Goal: Book appointment/travel/reservation

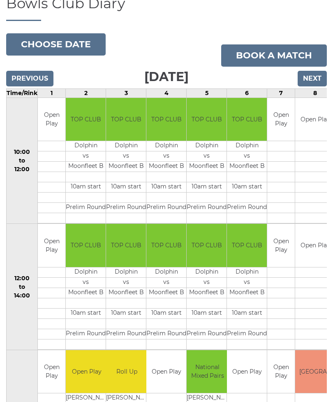
scroll to position [79, 0]
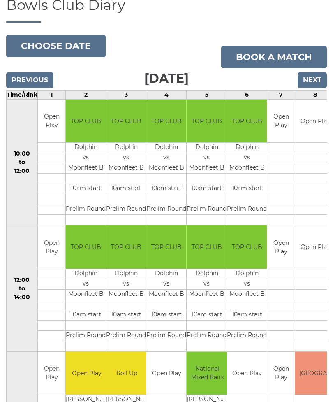
click at [21, 75] on input "Previous" at bounding box center [29, 80] width 47 height 16
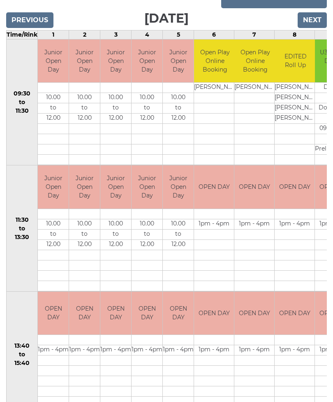
click at [26, 23] on input "Previous" at bounding box center [29, 21] width 47 height 16
click at [26, 0] on html "Login reception@dolphinibc.com 01202 675551 Diary" at bounding box center [166, 280] width 333 height 838
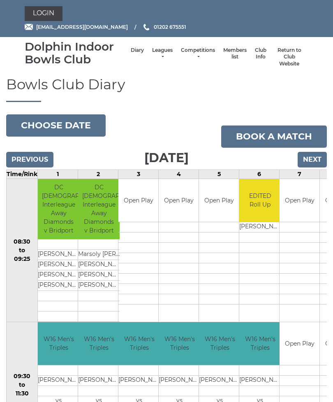
click at [26, 158] on input "Previous" at bounding box center [29, 160] width 47 height 16
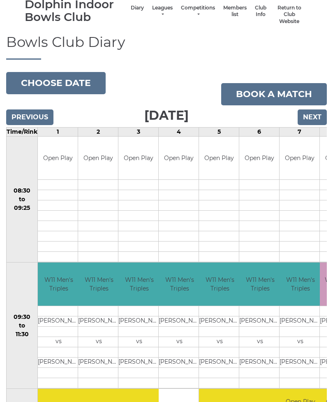
scroll to position [43, 0]
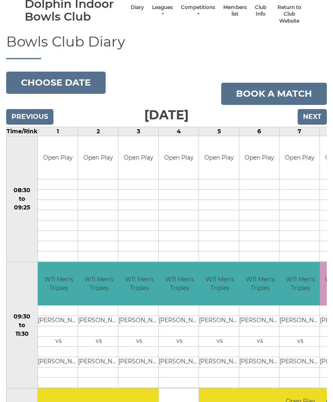
click at [33, 86] on button "Choose date" at bounding box center [56, 83] width 100 height 22
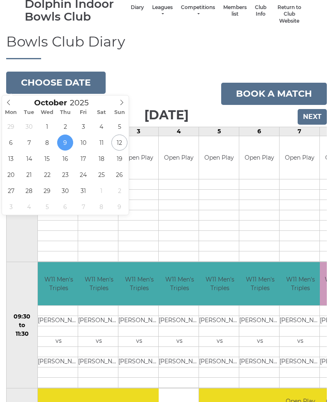
click at [22, 78] on button "Choose date" at bounding box center [56, 83] width 100 height 22
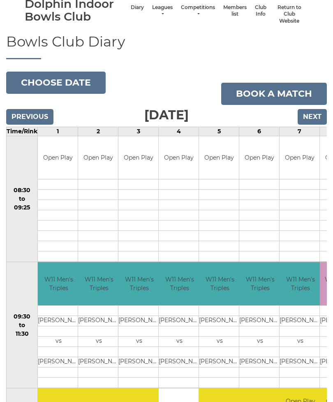
click at [32, 84] on button "Choose date" at bounding box center [56, 83] width 100 height 22
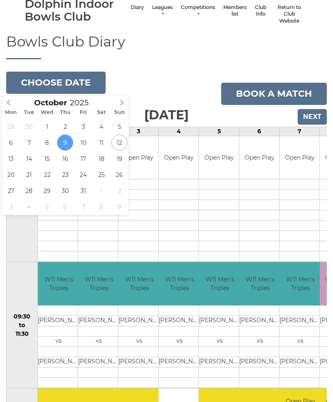
type input "2025-10-08"
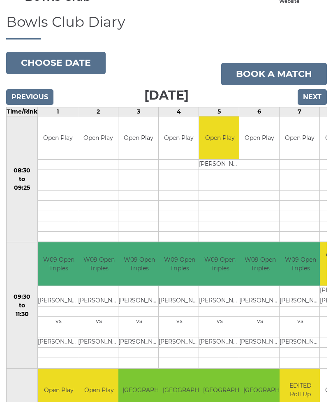
scroll to position [62, 0]
click at [33, 57] on button "Choose date" at bounding box center [56, 63] width 100 height 22
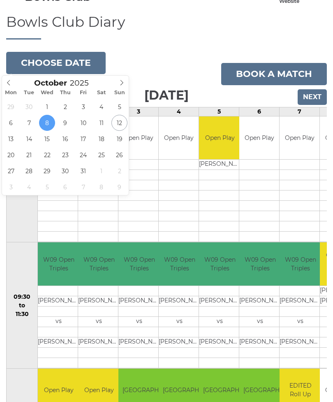
type input "[DATE]"
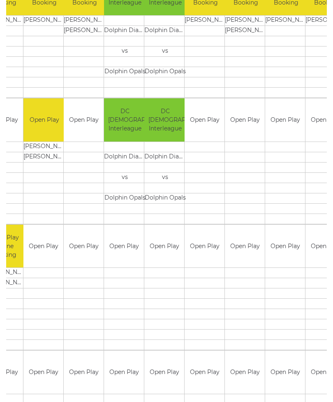
scroll to position [0, 94]
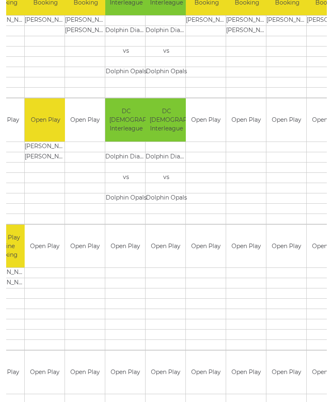
click at [73, 326] on td at bounding box center [85, 324] width 40 height 10
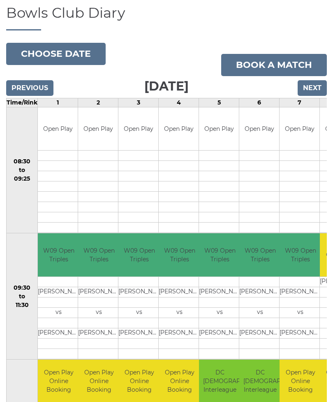
scroll to position [70, 0]
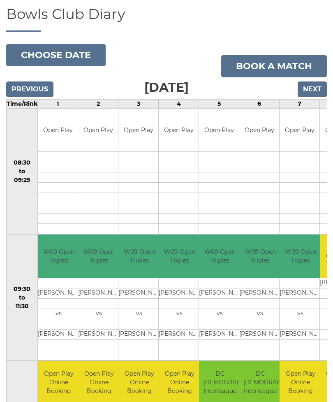
click at [31, 55] on button "Choose date" at bounding box center [56, 55] width 100 height 22
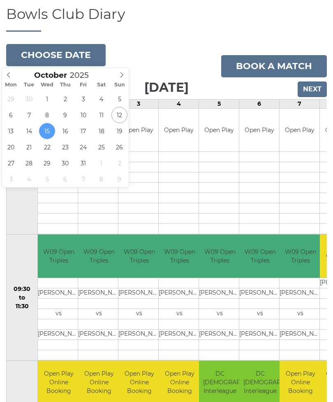
scroll to position [70, 0]
type input "[DATE]"
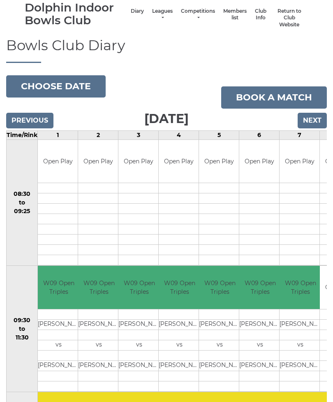
scroll to position [38, 0]
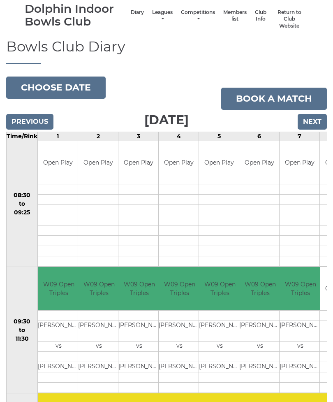
click at [43, 86] on button "Choose date" at bounding box center [56, 88] width 100 height 22
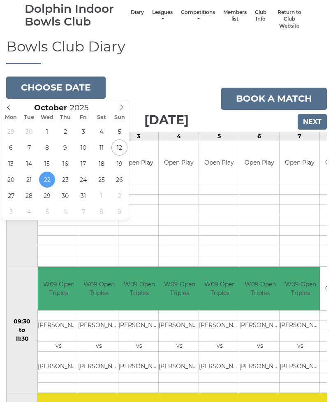
type input "[DATE]"
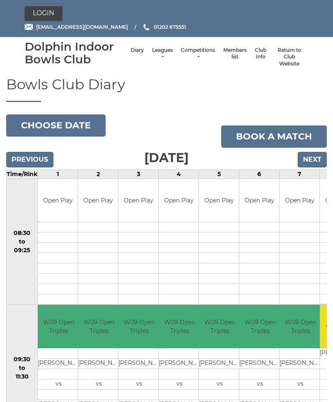
click at [45, 125] on button "Choose date" at bounding box center [56, 125] width 100 height 22
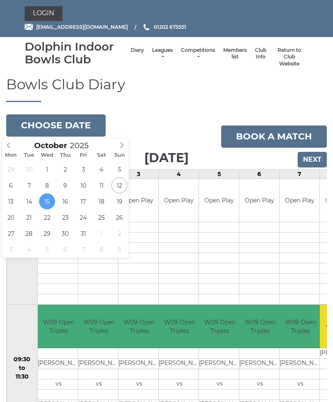
type input "[DATE]"
